Goal: Information Seeking & Learning: Learn about a topic

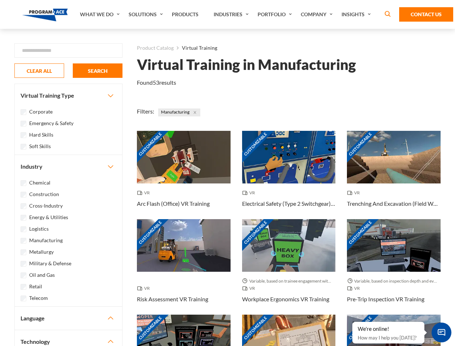
click at [100, 14] on link "What We Do" at bounding box center [100, 14] width 49 height 29
click at [147, 14] on link "Solutions" at bounding box center [146, 14] width 43 height 29
click at [232, 14] on link "Industries" at bounding box center [232, 14] width 44 height 29
click at [318, 14] on link "Company" at bounding box center [317, 14] width 41 height 29
click at [357, 14] on link "Insights" at bounding box center [357, 14] width 38 height 29
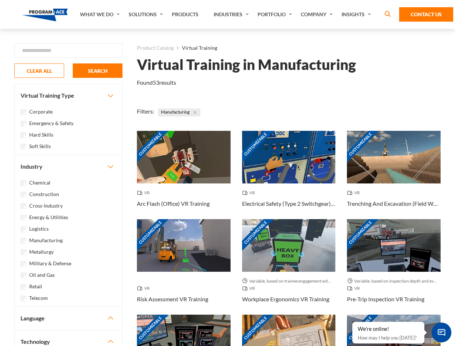
click at [0, 0] on div "Blog White Papers News" at bounding box center [0, 0] width 0 height 0
click at [0, 0] on strong "How Virtual Learning Can Enhance Workforce Productivity: A Guide for L&D Manage…" at bounding box center [0, 0] width 0 height 0
click at [441, 332] on span "Minimize live chat window" at bounding box center [441, 332] width 26 height 26
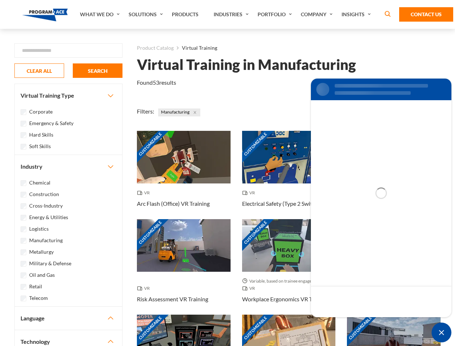
click at [353, 322] on div "Customizable" at bounding box center [394, 340] width 94 height 53
